Goal: Task Accomplishment & Management: Complete application form

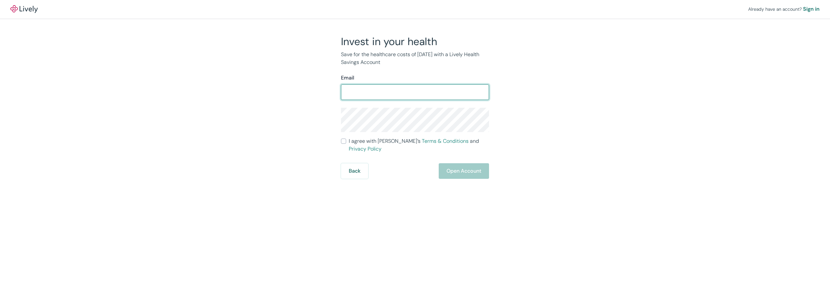
click at [431, 91] on input "Email" at bounding box center [415, 92] width 148 height 13
type input "[EMAIL_ADDRESS][DOMAIN_NAME]"
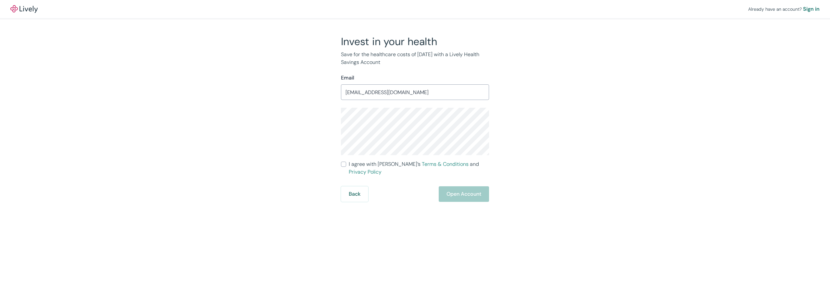
drag, startPoint x: 645, startPoint y: 74, endPoint x: 724, endPoint y: 79, distance: 79.7
click at [724, 79] on div "Already have an account? Sign in Invest in your health Save for the healthcare …" at bounding box center [415, 101] width 830 height 202
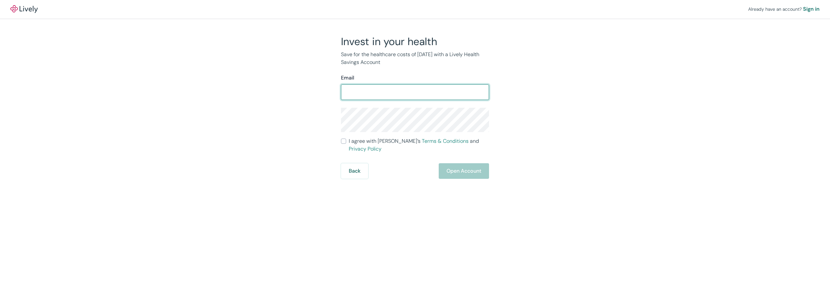
click at [379, 91] on input "Email" at bounding box center [415, 92] width 148 height 13
type input "[EMAIL_ADDRESS][DOMAIN_NAME]"
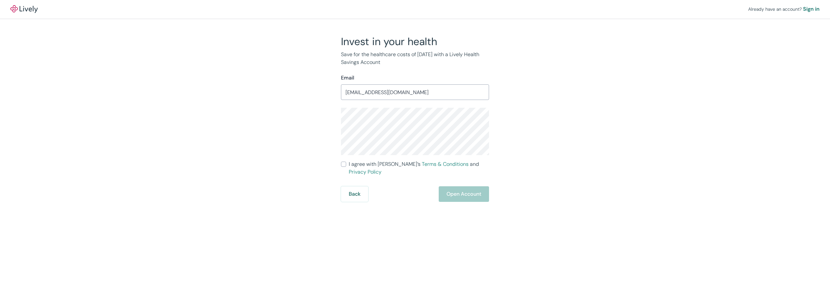
drag, startPoint x: 480, startPoint y: 220, endPoint x: 490, endPoint y: 211, distance: 13.3
click at [483, 218] on div "Already have an account? Sign in Invest in your health Save for the healthcare …" at bounding box center [415, 153] width 830 height 307
click at [341, 163] on input "I agree with Lively’s Terms & Conditions and Privacy Policy" at bounding box center [343, 164] width 5 height 5
checkbox input "true"
click at [454, 187] on button "Open Account" at bounding box center [463, 194] width 50 height 16
